Goal: Task Accomplishment & Management: Use online tool/utility

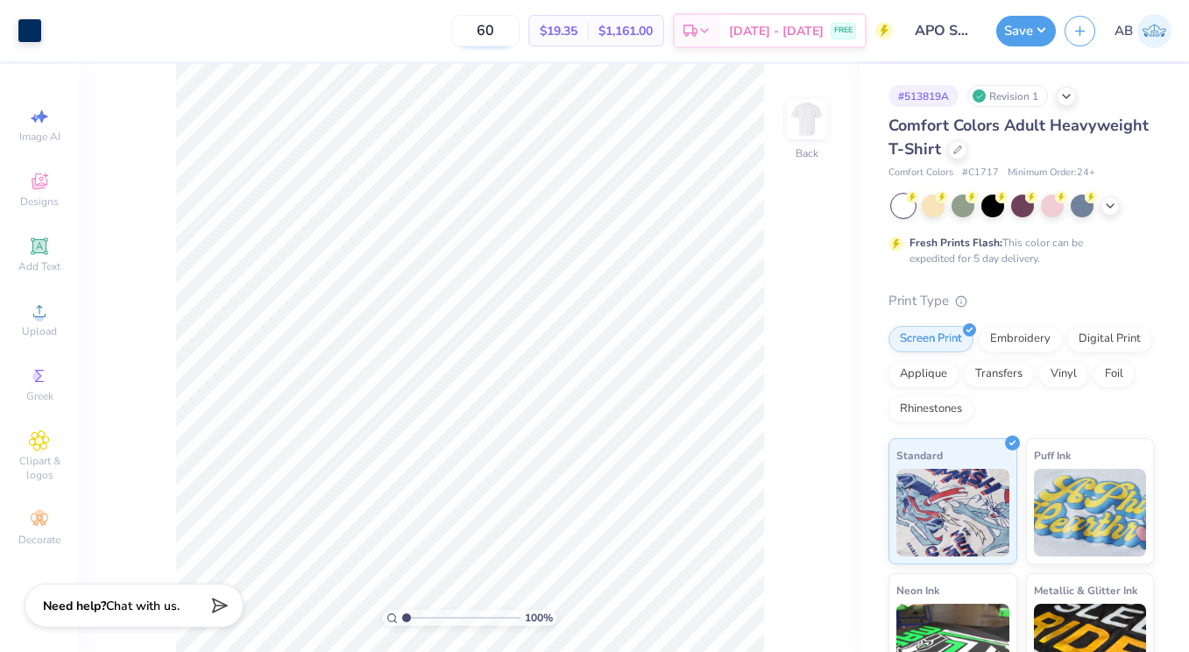
click at [507, 32] on input "60" at bounding box center [485, 31] width 68 height 32
type input "60"
click at [959, 149] on icon at bounding box center [957, 148] width 9 height 9
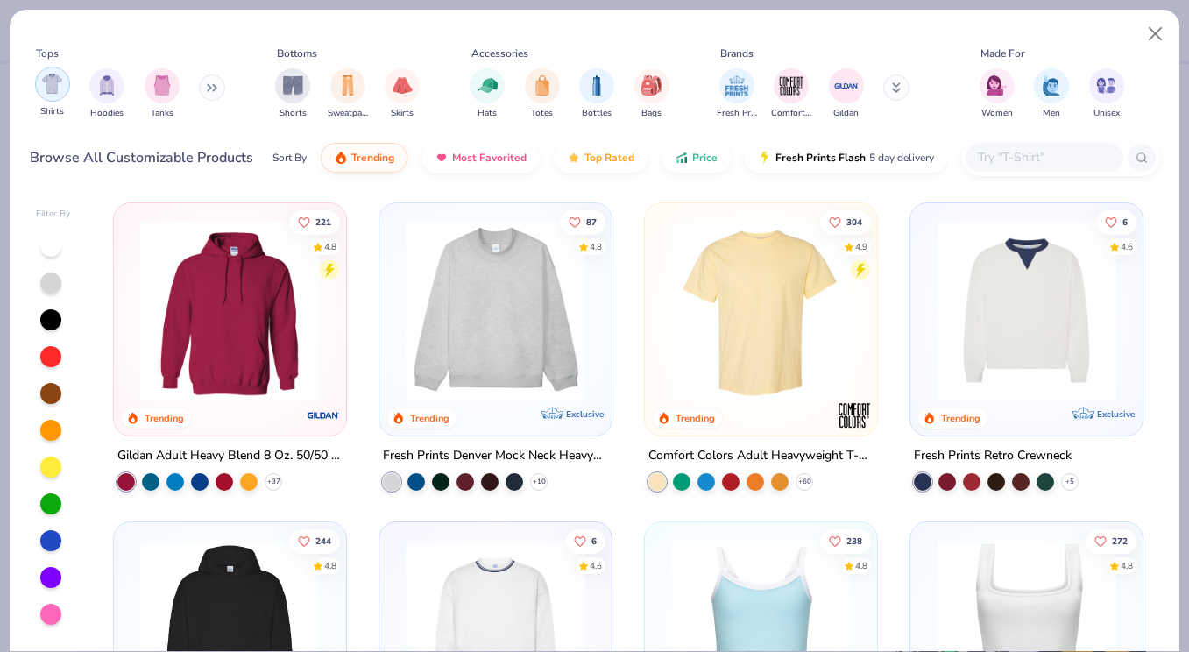
click at [62, 90] on img "filter for Shirts" at bounding box center [52, 84] width 20 height 20
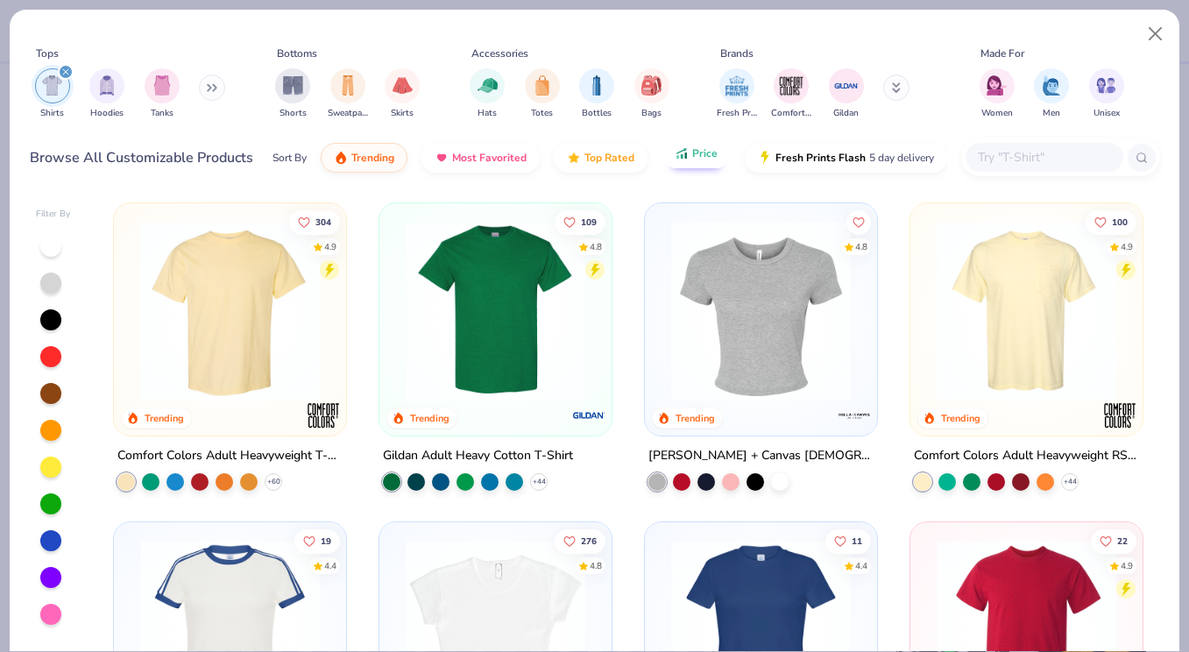
click at [711, 154] on span "Price" at bounding box center [704, 153] width 25 height 14
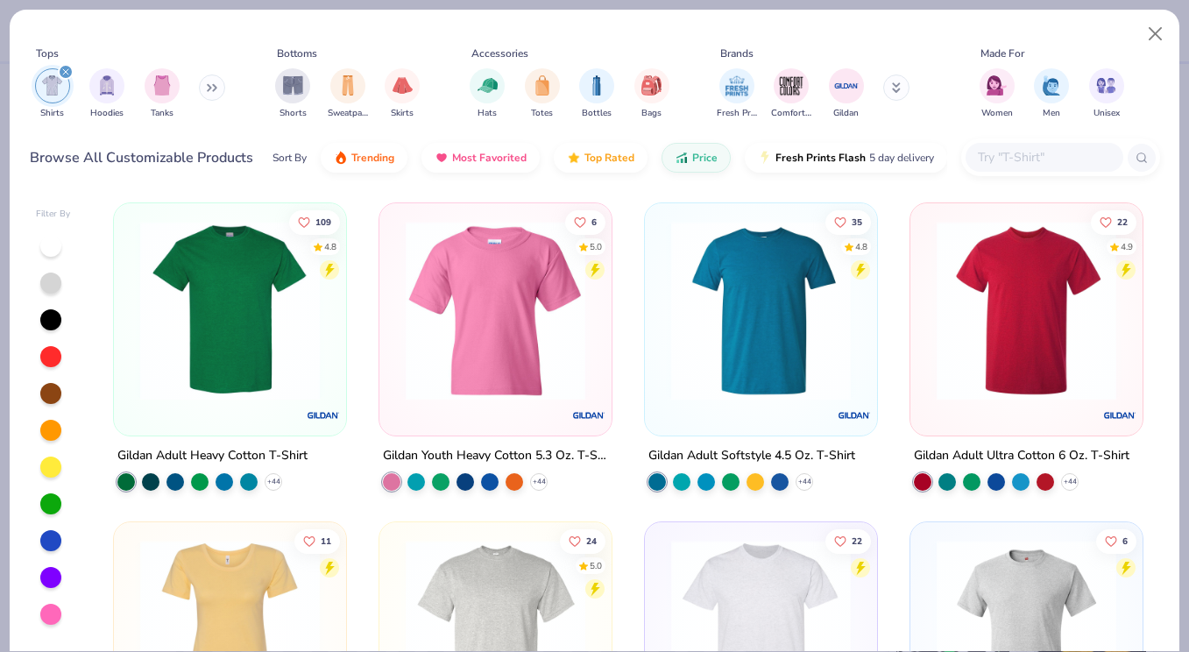
click at [296, 347] on img at bounding box center [229, 311] width 197 height 180
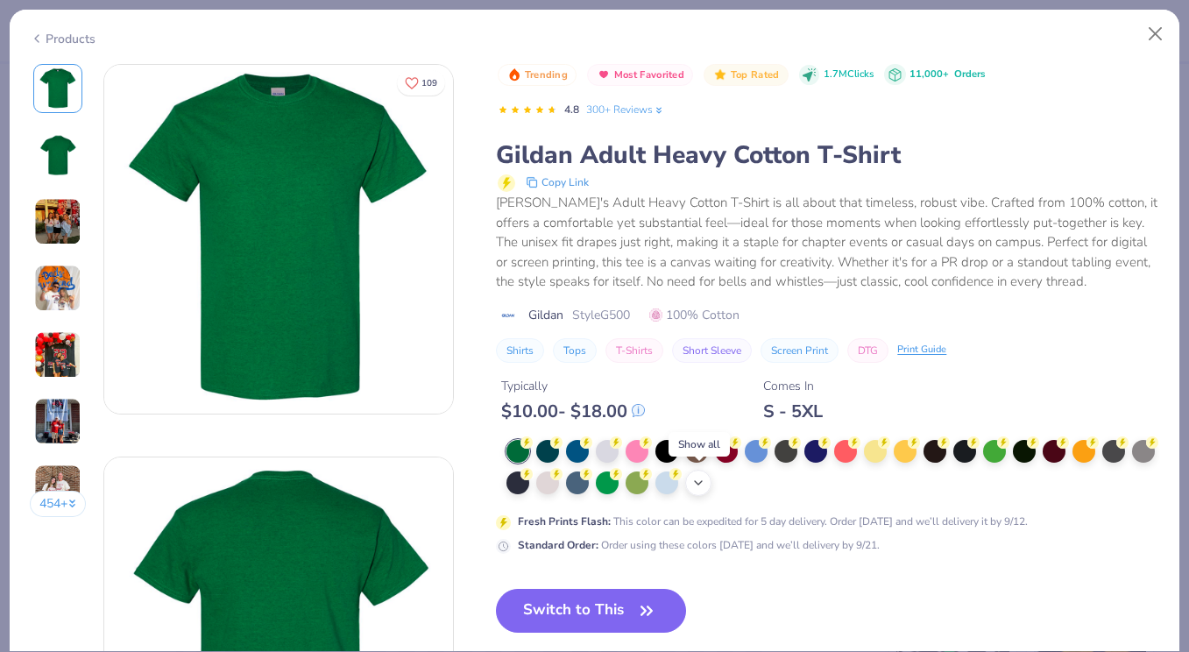
click at [708, 482] on div "+ 22" at bounding box center [698, 483] width 26 height 26
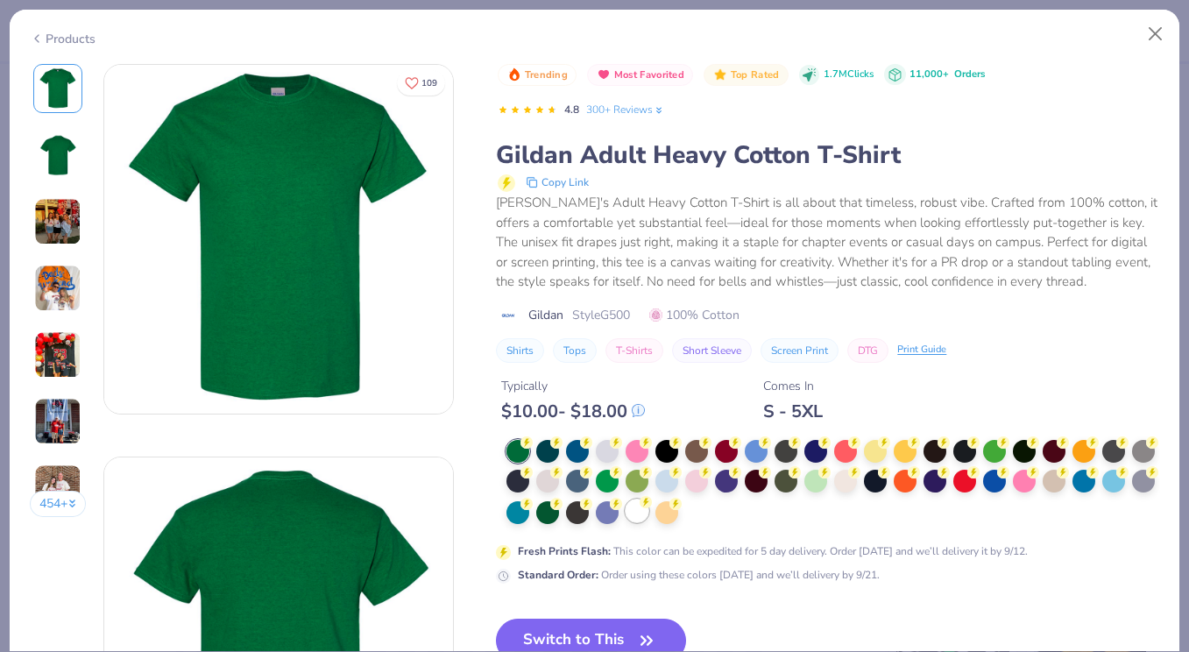
click at [634, 507] on div at bounding box center [637, 511] width 23 height 23
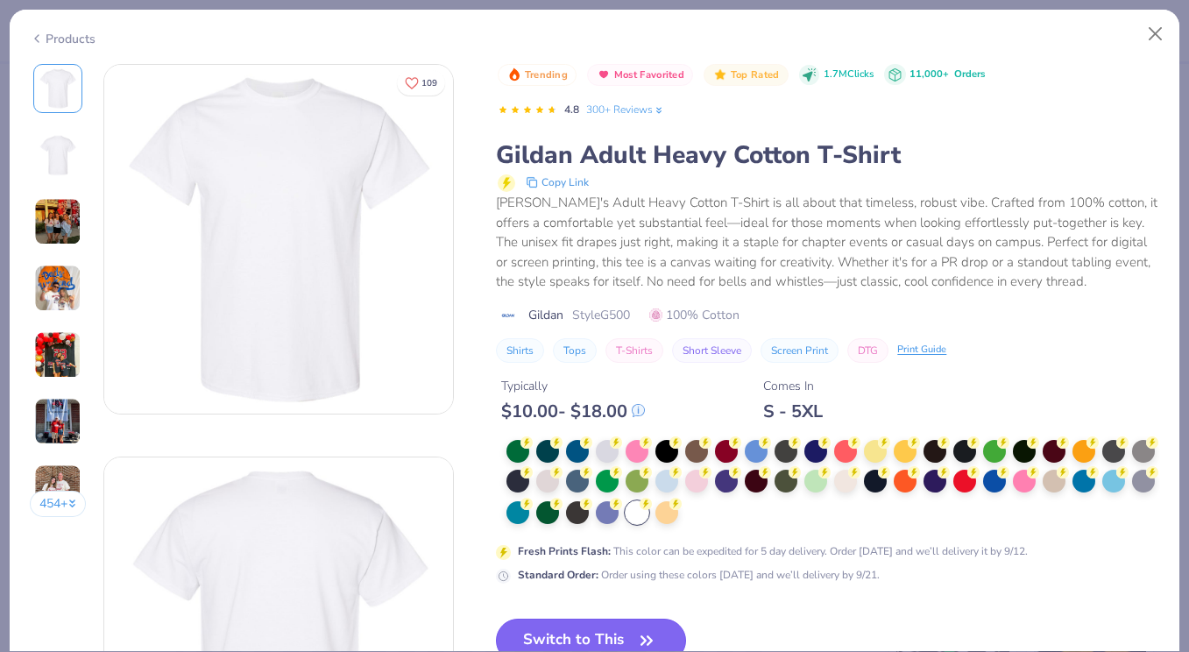
click at [627, 631] on button "Switch to This" at bounding box center [591, 641] width 190 height 44
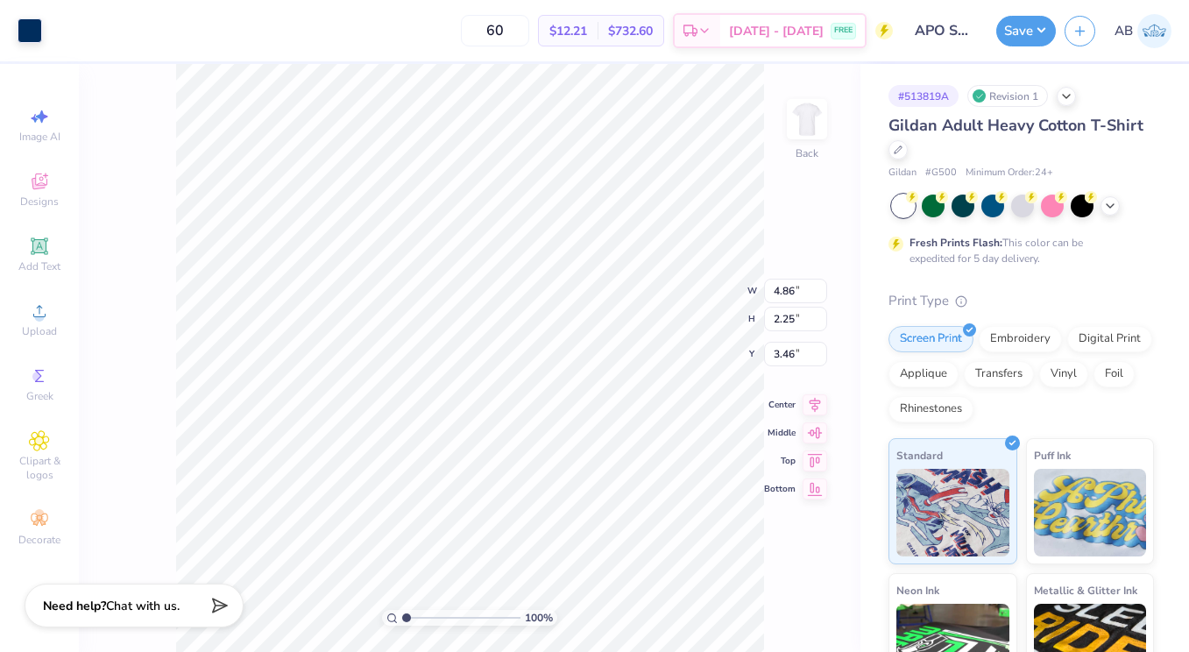
type input "3.00"
click at [1020, 29] on button "Save" at bounding box center [1026, 28] width 60 height 31
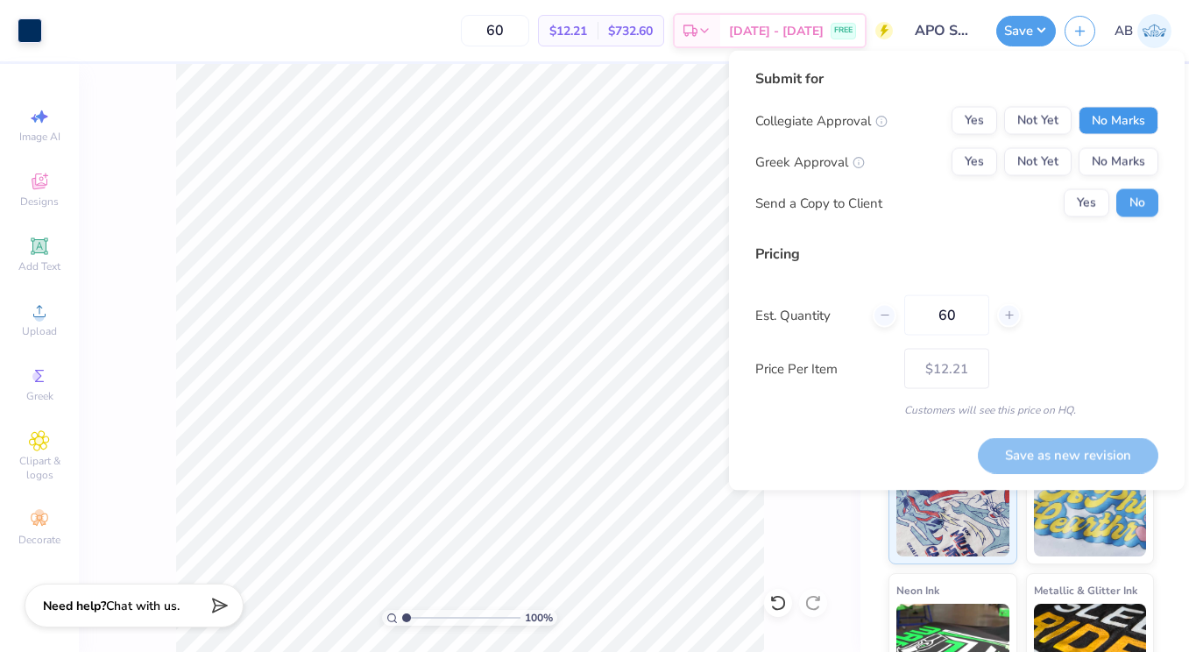
click at [1099, 117] on button "No Marks" at bounding box center [1119, 121] width 80 height 28
click at [1046, 153] on button "Not Yet" at bounding box center [1037, 162] width 67 height 28
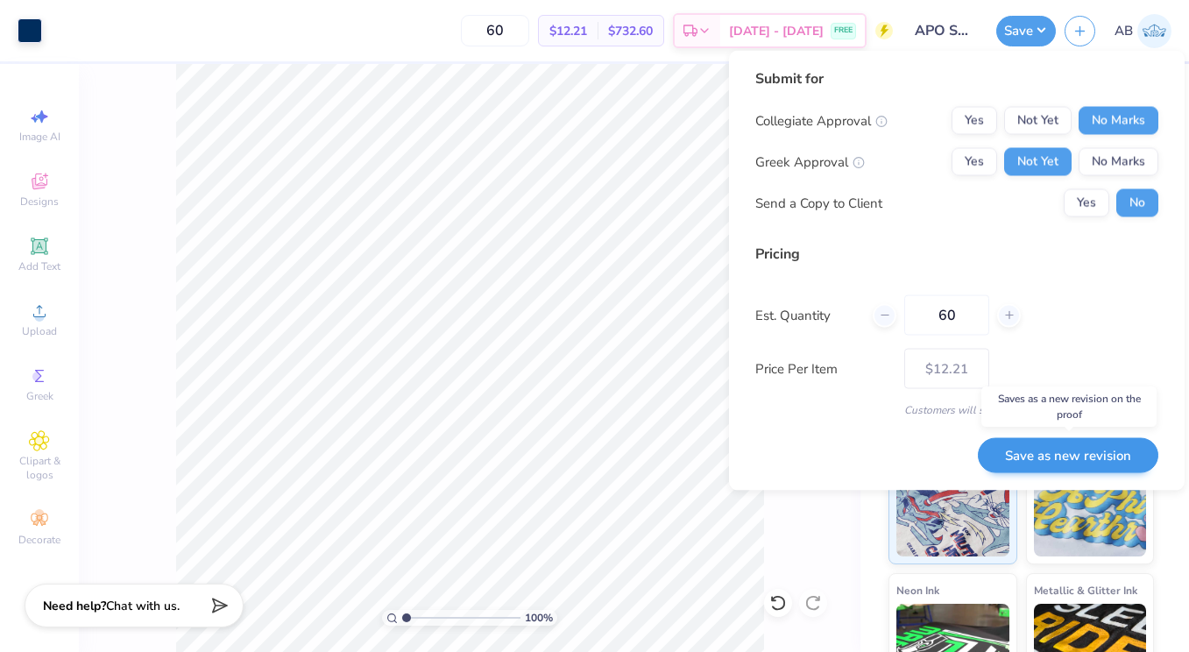
click at [1043, 454] on button "Save as new revision" at bounding box center [1068, 455] width 181 height 36
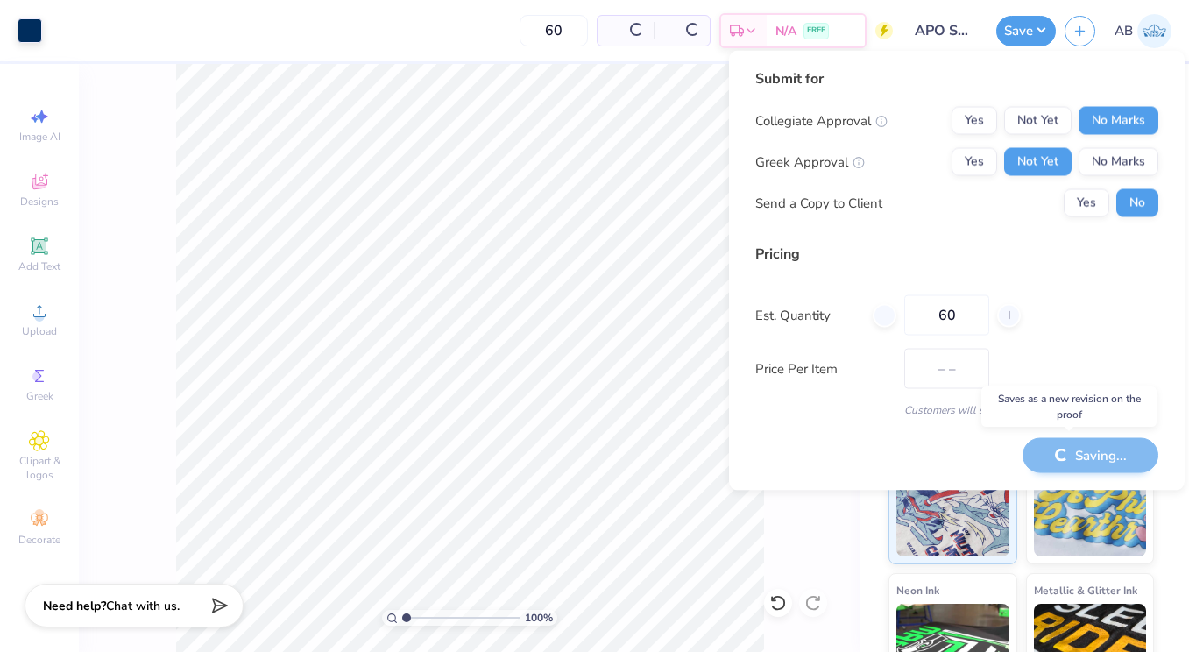
type input "$12.21"
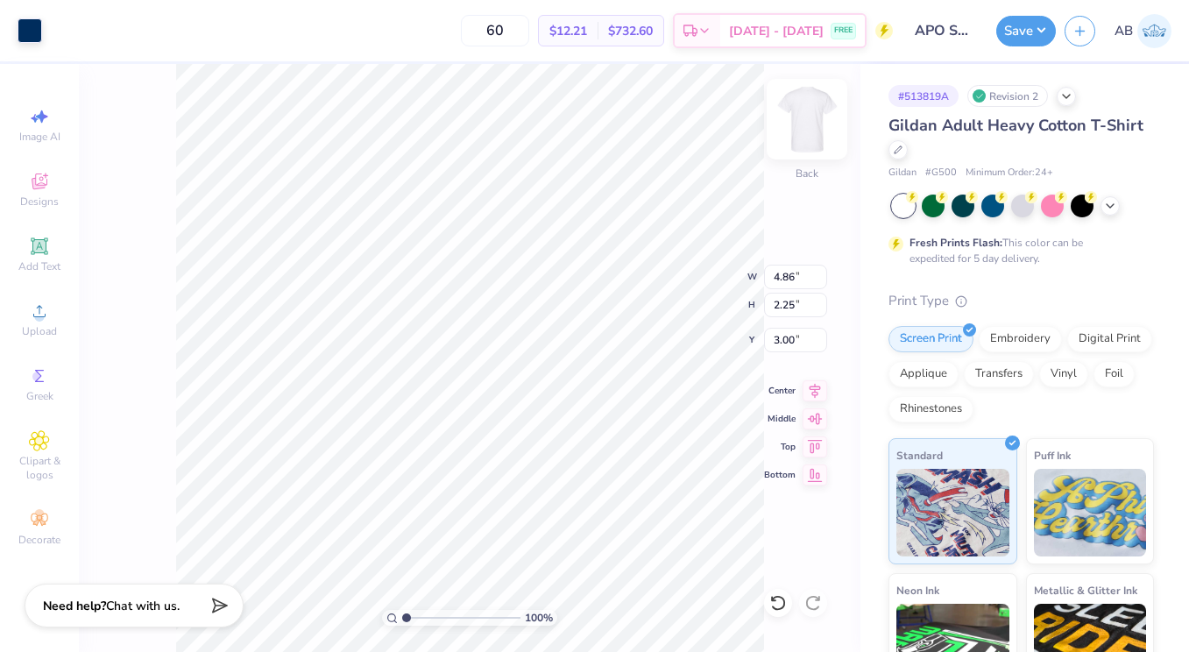
click at [807, 110] on img at bounding box center [807, 119] width 70 height 70
type input "5.53"
type input "9.11"
type input "4.22"
type input "3.00"
